Goal: Information Seeking & Learning: Check status

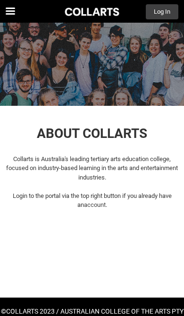
click at [167, 12] on button "Log In" at bounding box center [162, 11] width 33 height 15
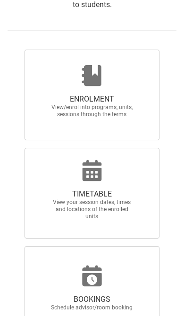
click at [124, 208] on span "View your session dates, times and locations of the enrolled units" at bounding box center [91, 209] width 83 height 21
click at [8, 148] on input "TIMETABLE View your session dates, times and locations of the enrolled units" at bounding box center [7, 147] width 0 height 0
radio input "true"
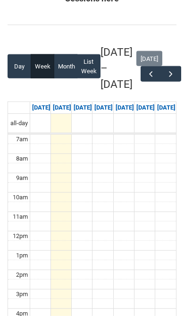
scroll to position [135, 0]
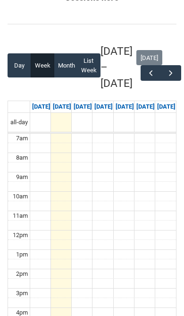
click at [174, 78] on span "button" at bounding box center [170, 72] width 9 height 9
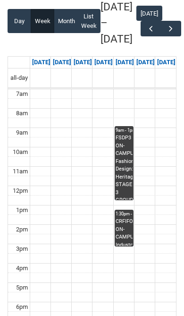
scroll to position [179, 0]
click at [145, 36] on button "button" at bounding box center [151, 29] width 20 height 16
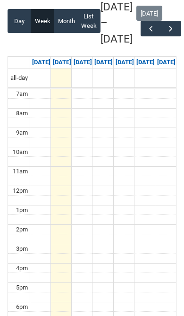
click at [179, 36] on button "button" at bounding box center [171, 29] width 20 height 16
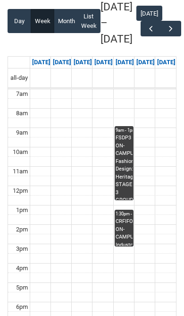
click at [150, 33] on span "button" at bounding box center [150, 28] width 9 height 9
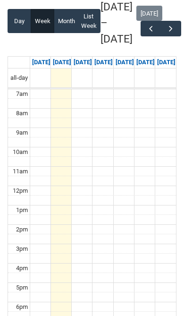
click at [168, 36] on button "button" at bounding box center [171, 29] width 20 height 16
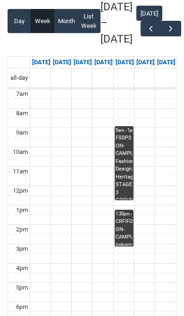
click at [170, 33] on span "button" at bounding box center [170, 28] width 9 height 9
click at [169, 36] on button "button" at bounding box center [171, 29] width 20 height 16
click at [142, 36] on button "button" at bounding box center [151, 29] width 20 height 16
click at [153, 33] on span "button" at bounding box center [150, 28] width 9 height 9
click at [175, 33] on span "button" at bounding box center [170, 28] width 9 height 9
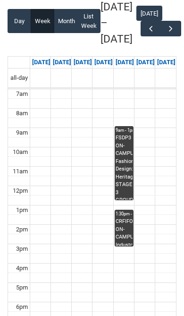
click at [146, 33] on span "button" at bounding box center [150, 28] width 9 height 9
click at [150, 33] on span "button" at bounding box center [150, 28] width 9 height 9
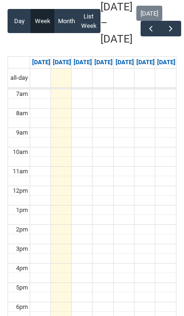
click at [169, 36] on button "button" at bounding box center [171, 29] width 20 height 16
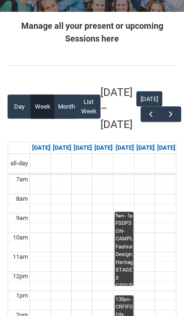
scroll to position [0, 0]
